Goal: Task Accomplishment & Management: Manage account settings

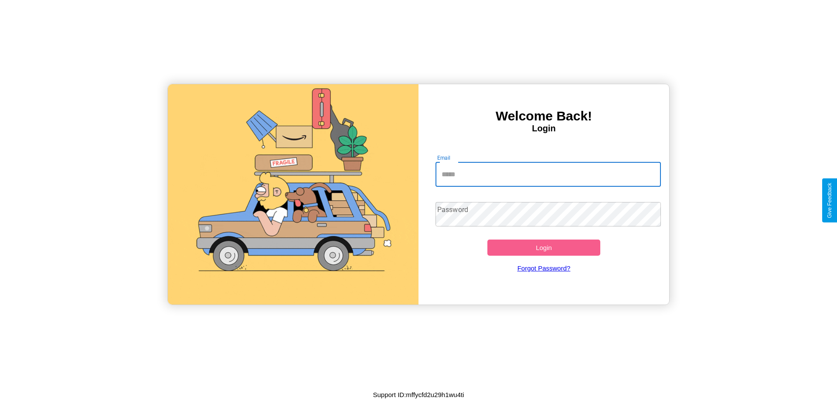
click at [548, 174] on input "Email" at bounding box center [548, 174] width 226 height 24
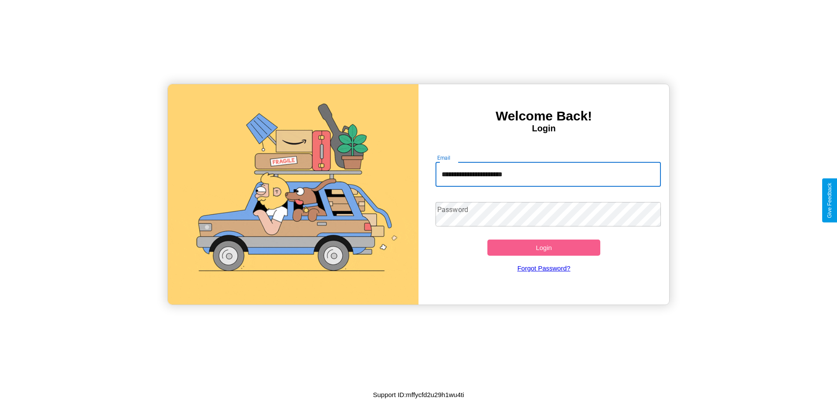
type input "**********"
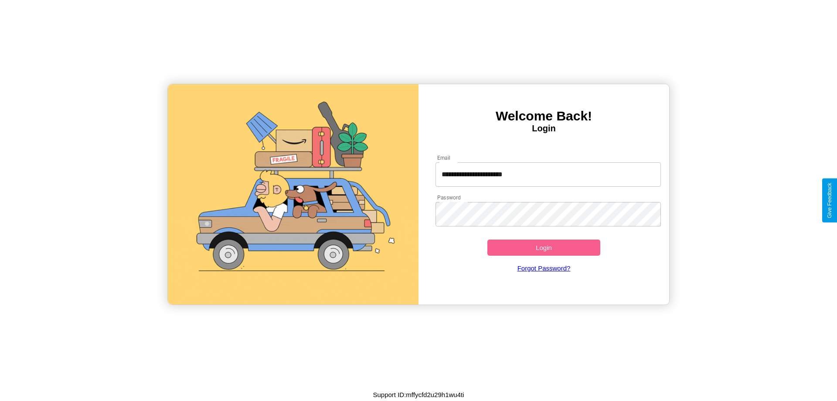
click at [544, 247] on button "Login" at bounding box center [543, 247] width 113 height 16
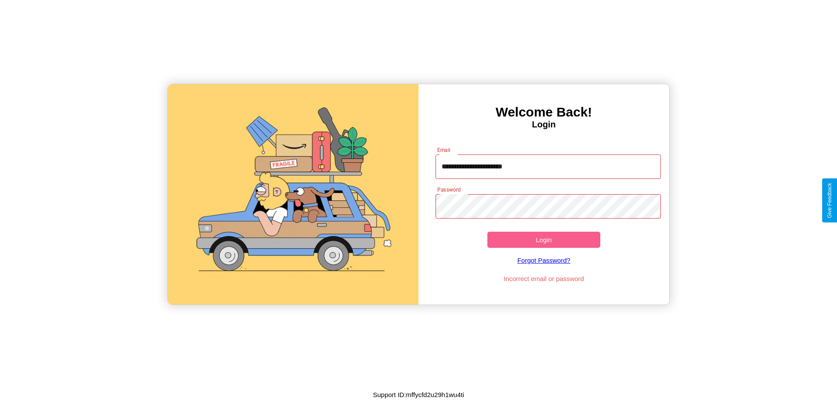
click at [544, 239] on button "Login" at bounding box center [543, 239] width 113 height 16
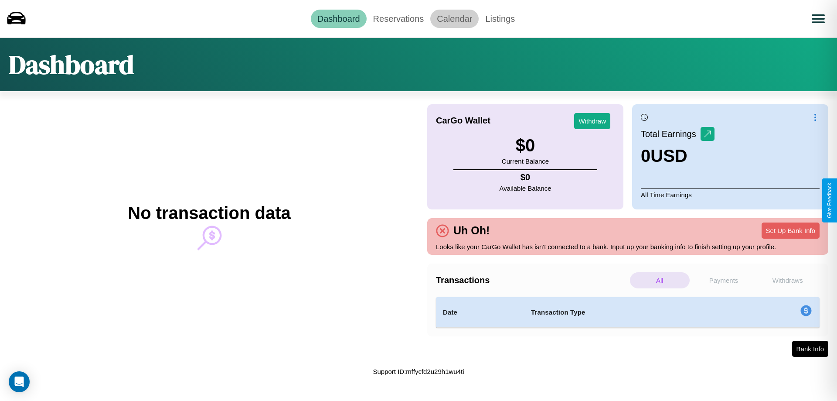
click at [454, 18] on link "Calendar" at bounding box center [454, 19] width 48 height 18
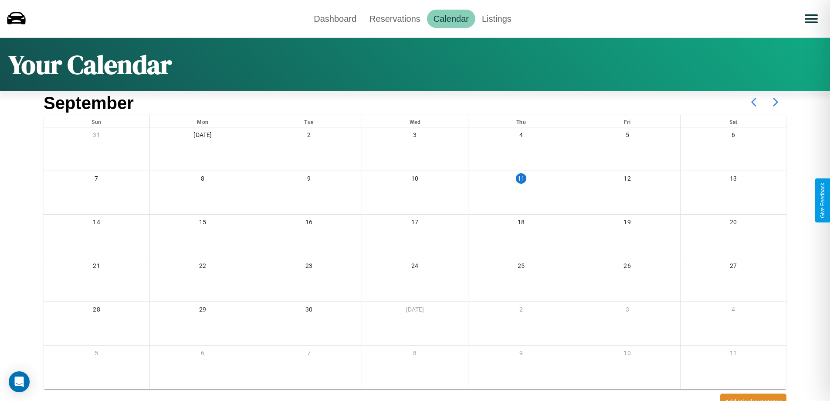
click at [776, 102] on icon at bounding box center [776, 102] width 22 height 22
click at [395, 18] on link "Reservations" at bounding box center [395, 19] width 64 height 18
